Goal: Transaction & Acquisition: Purchase product/service

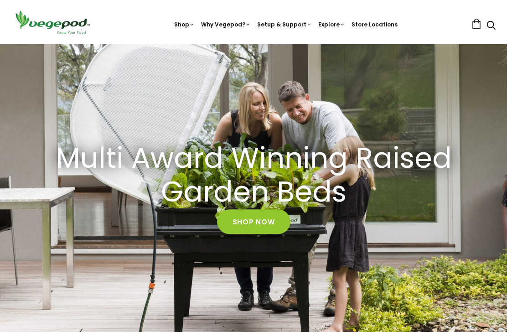
scroll to position [29, 0]
click at [253, 221] on link "Shop Now" at bounding box center [253, 222] width 73 height 25
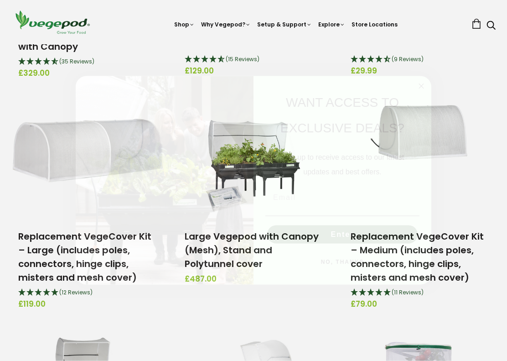
scroll to position [271, 0]
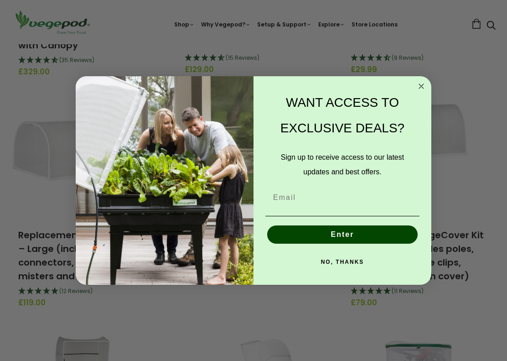
click at [425, 92] on icon "Close dialog" at bounding box center [421, 86] width 11 height 11
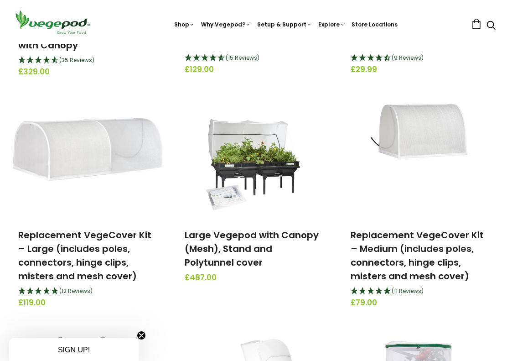
click at [279, 238] on link "Large Vegepod with Canopy (Mesh), Stand and Polytunnel cover" at bounding box center [252, 249] width 134 height 40
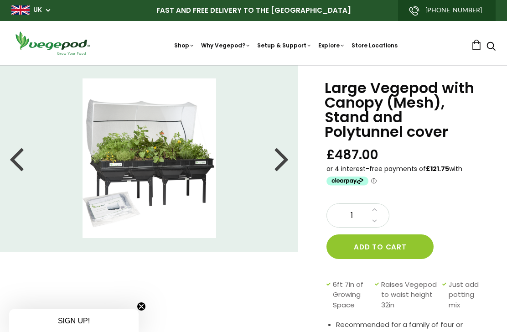
click at [280, 163] on div at bounding box center [282, 158] width 15 height 41
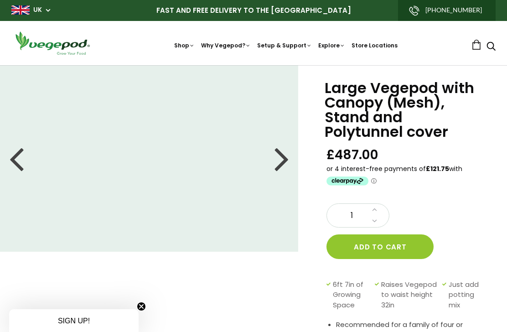
click at [281, 161] on div at bounding box center [282, 158] width 15 height 41
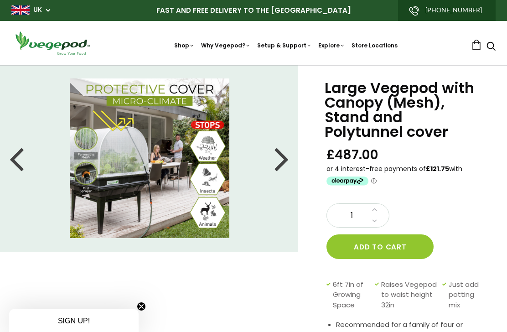
click at [289, 162] on div at bounding box center [282, 158] width 15 height 41
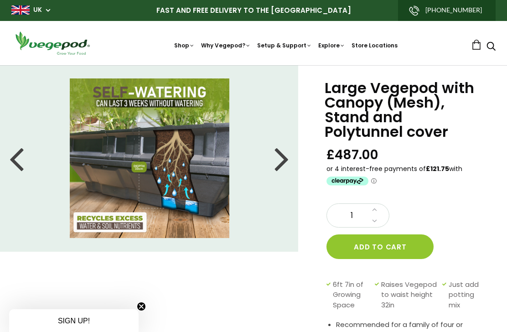
click at [277, 156] on div at bounding box center [282, 158] width 15 height 41
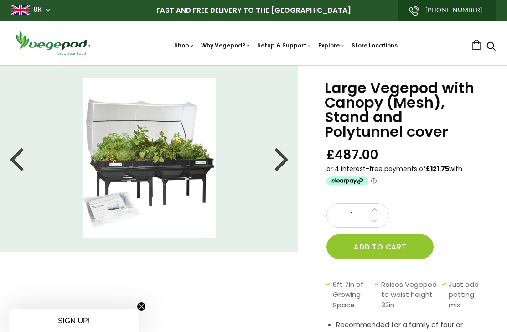
click at [284, 161] on div at bounding box center [282, 158] width 15 height 41
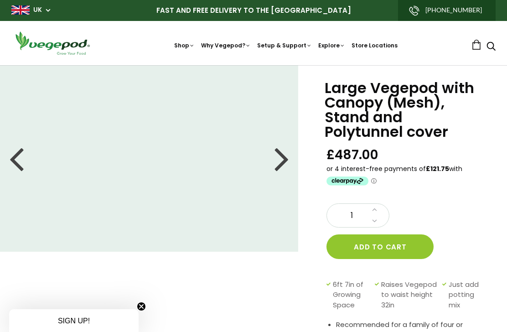
click at [281, 162] on div at bounding box center [282, 158] width 15 height 41
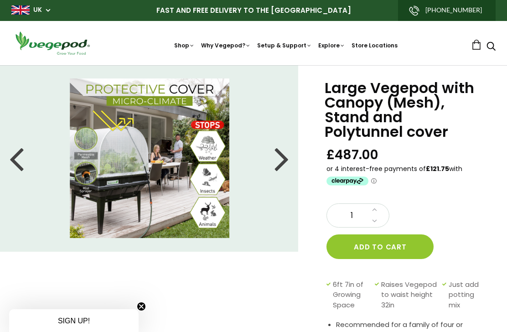
click at [285, 163] on div at bounding box center [282, 158] width 15 height 41
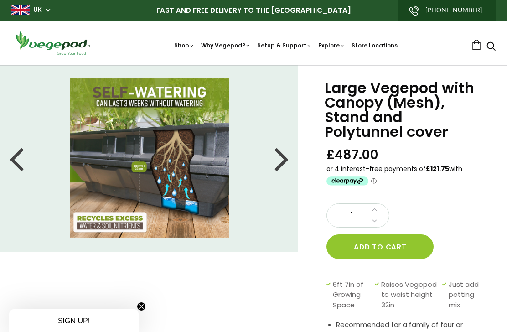
click at [278, 162] on div at bounding box center [282, 158] width 15 height 41
